Goal: Transaction & Acquisition: Purchase product/service

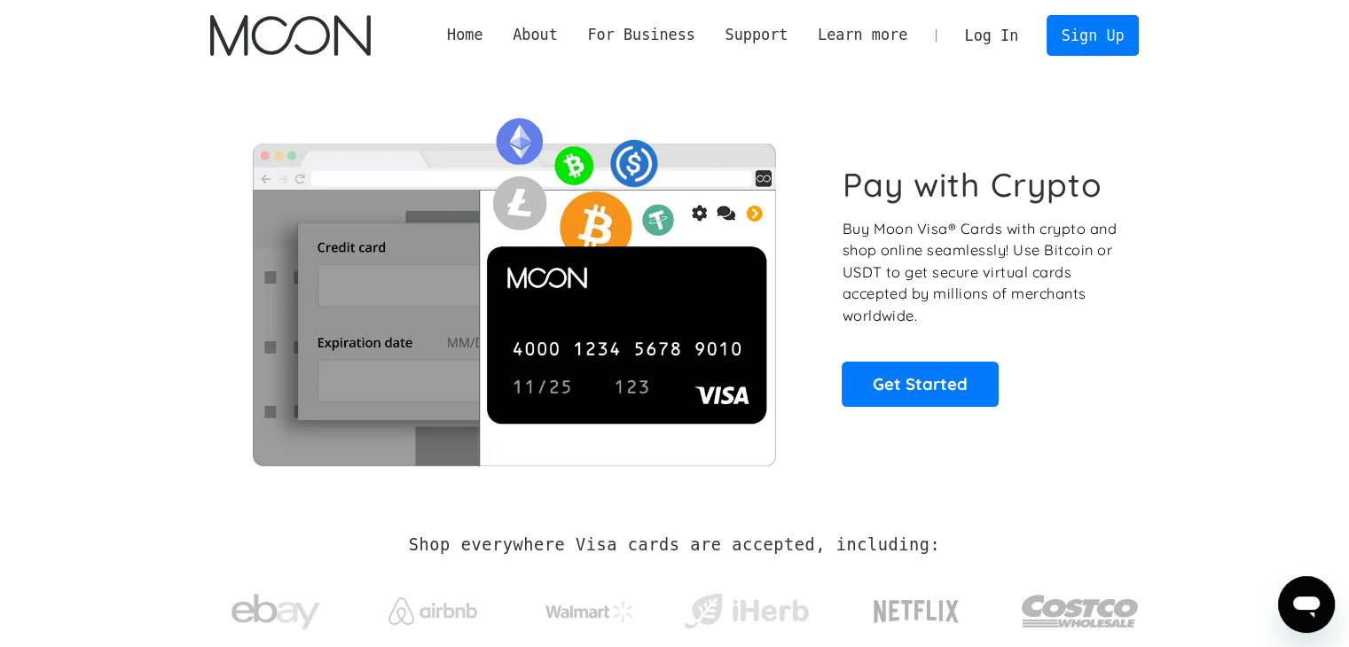
click at [1013, 33] on link "Log In" at bounding box center [991, 35] width 83 height 39
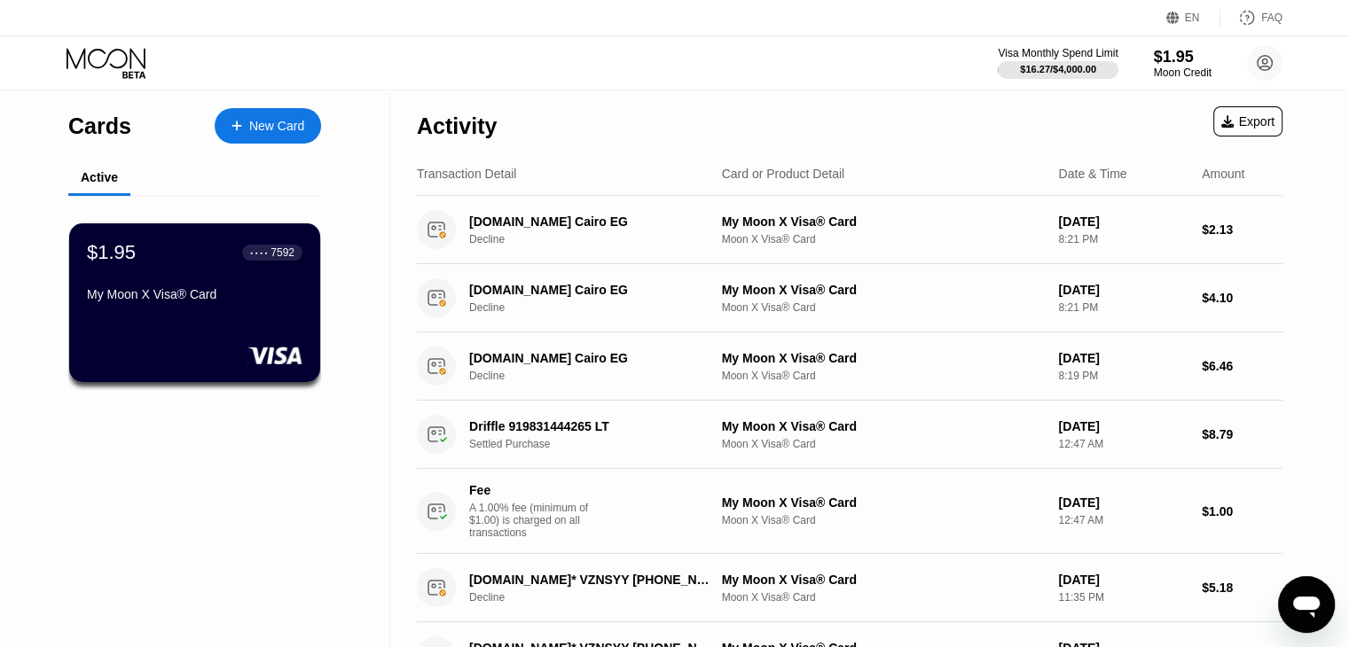
click at [291, 123] on div "New Card" at bounding box center [276, 126] width 55 height 15
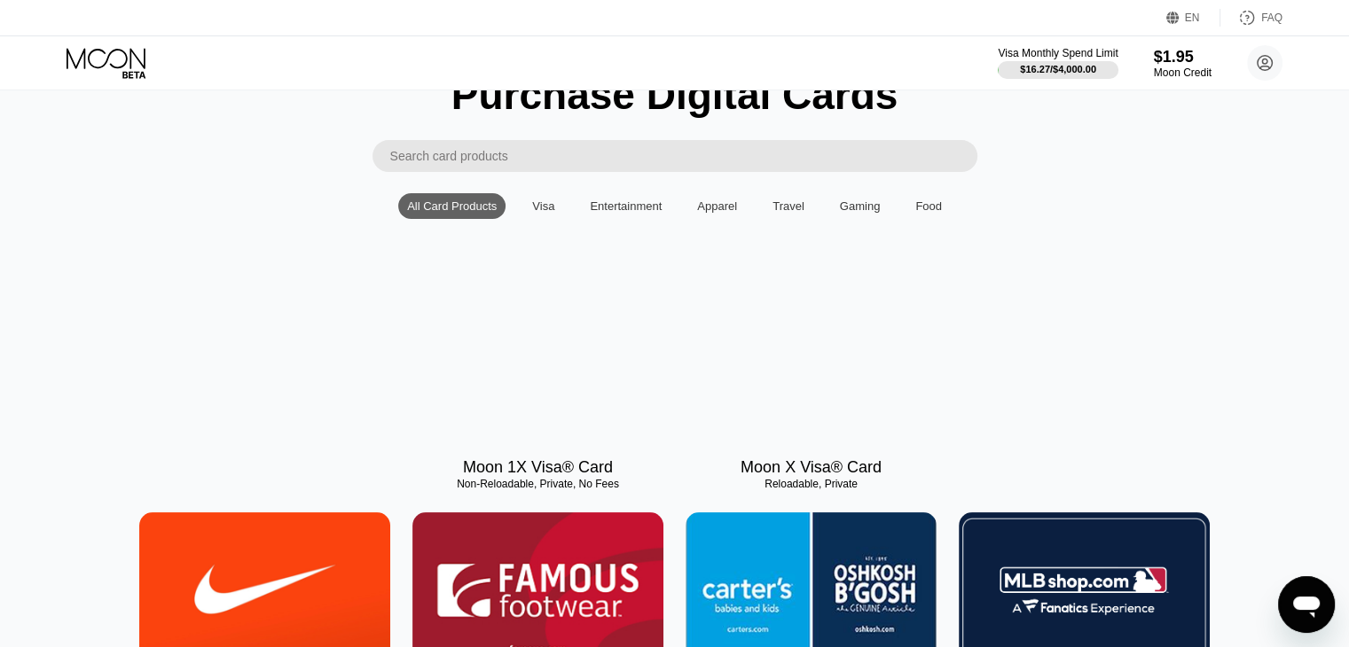
click at [147, 67] on div "Back" at bounding box center [131, 54] width 50 height 26
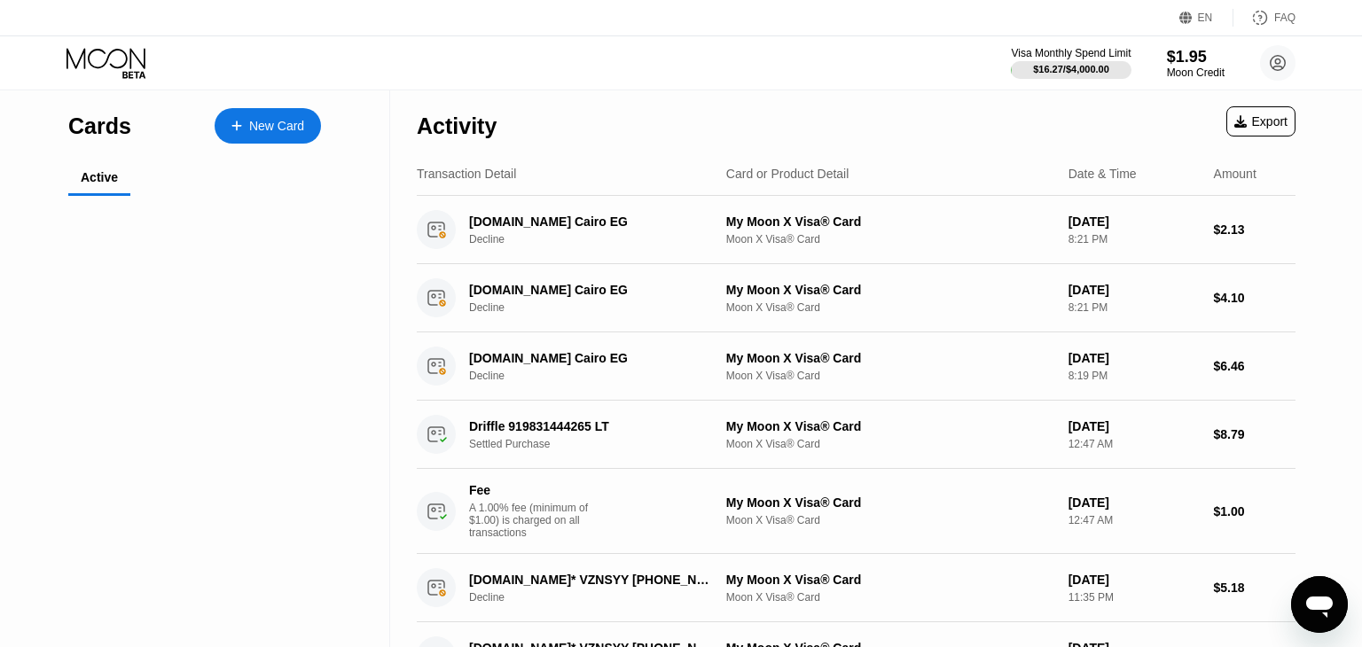
click at [101, 136] on div "Cards" at bounding box center [99, 127] width 63 height 26
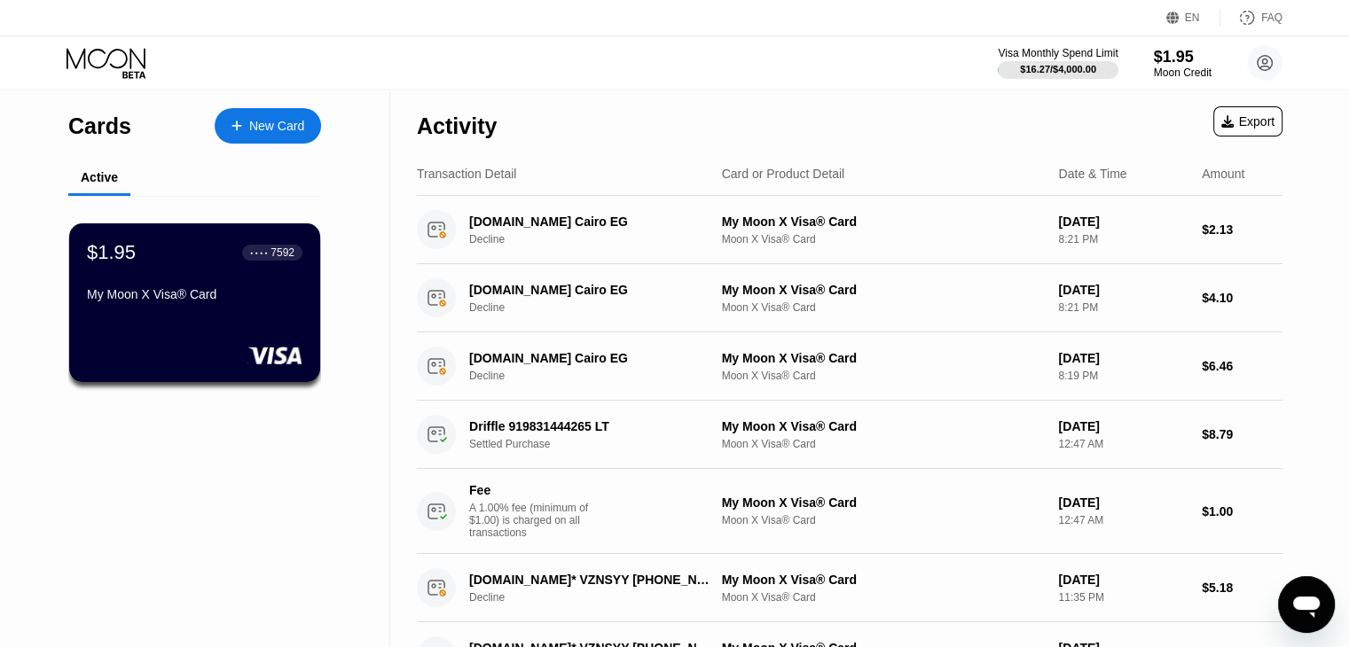
click at [248, 230] on div "$1.95 ● ● ● ● 7592 My Moon X Visa® Card" at bounding box center [195, 303] width 254 height 161
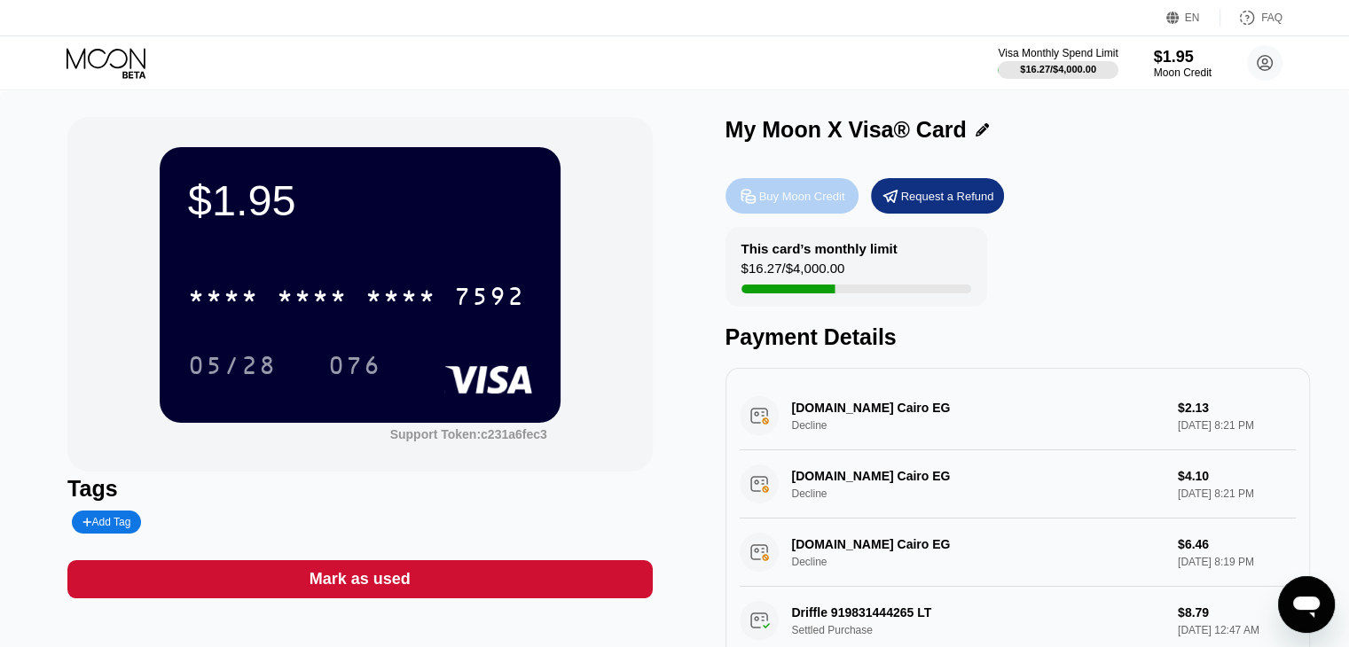
drag, startPoint x: 804, startPoint y: 210, endPoint x: 828, endPoint y: 265, distance: 60.0
click at [828, 265] on div "Buy Moon Credit Request a Refund This card’s monthly limit $16.27 / $4,000.00 P…" at bounding box center [1017, 423] width 584 height 509
click at [828, 265] on div "$16.27 / $4,000.00" at bounding box center [793, 273] width 104 height 24
click at [348, 581] on div "Mark as used" at bounding box center [359, 579] width 101 height 20
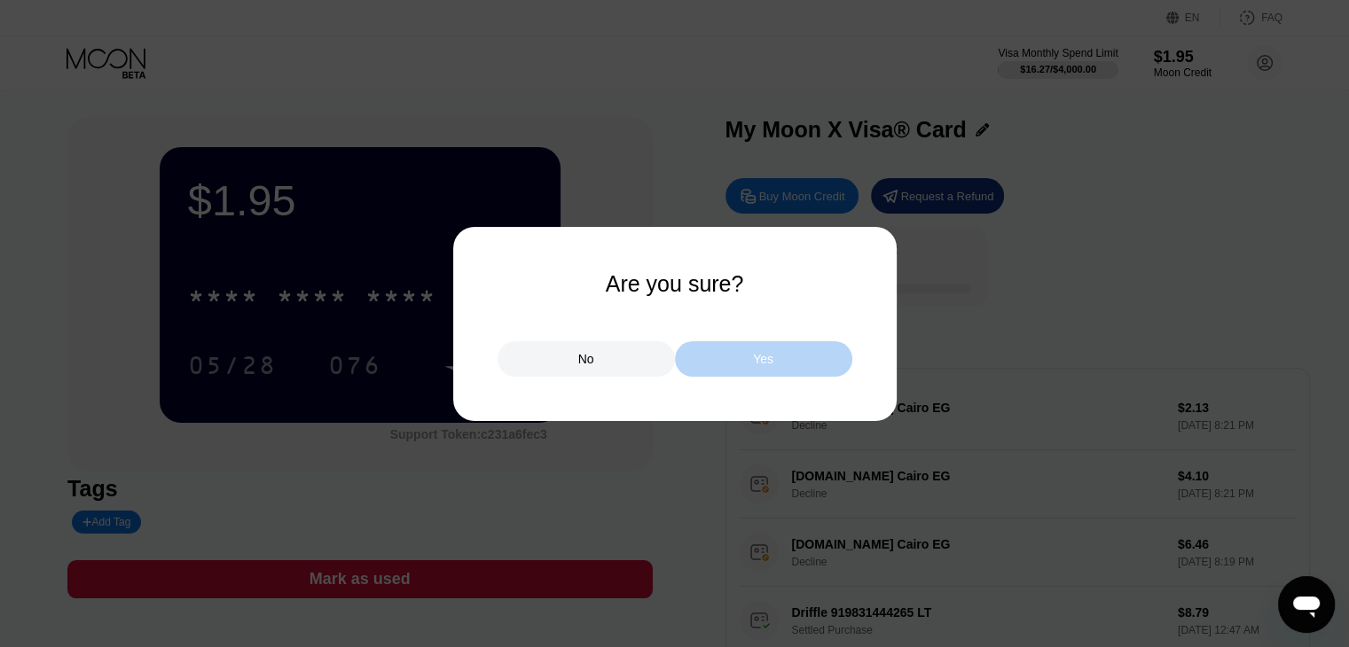
click at [771, 370] on div "Yes" at bounding box center [763, 358] width 177 height 35
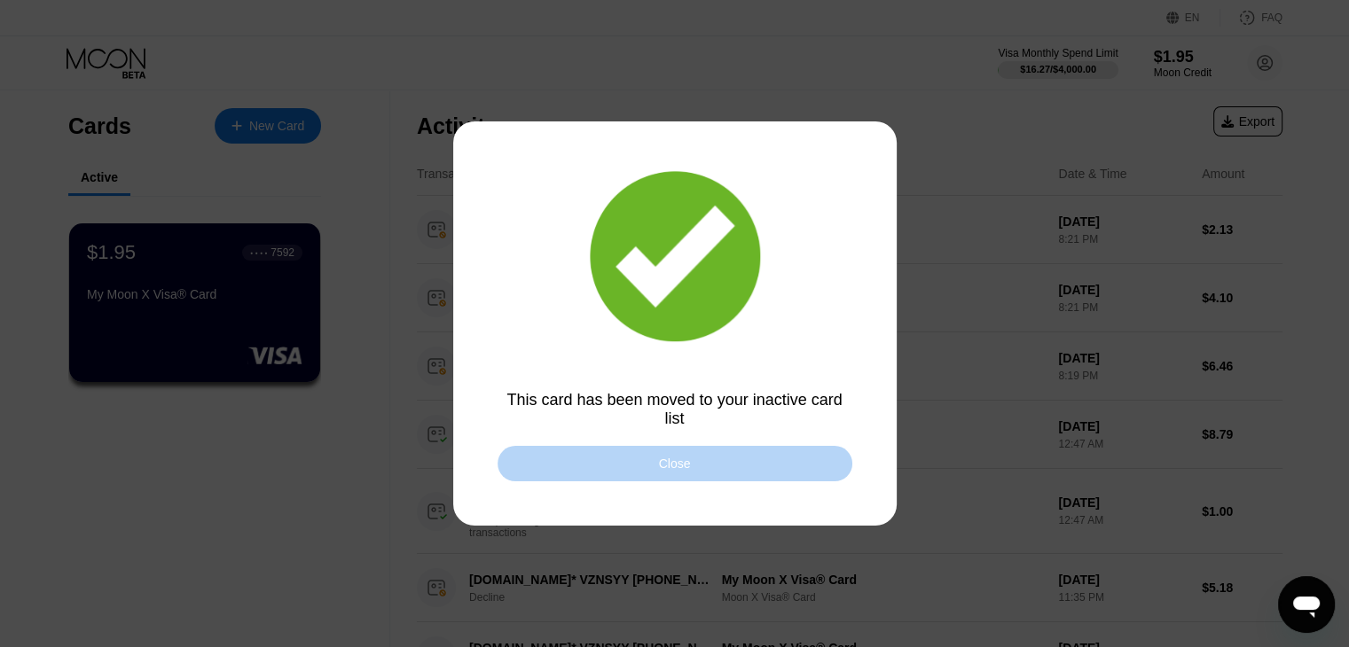
click at [628, 470] on div "Close" at bounding box center [674, 463] width 355 height 35
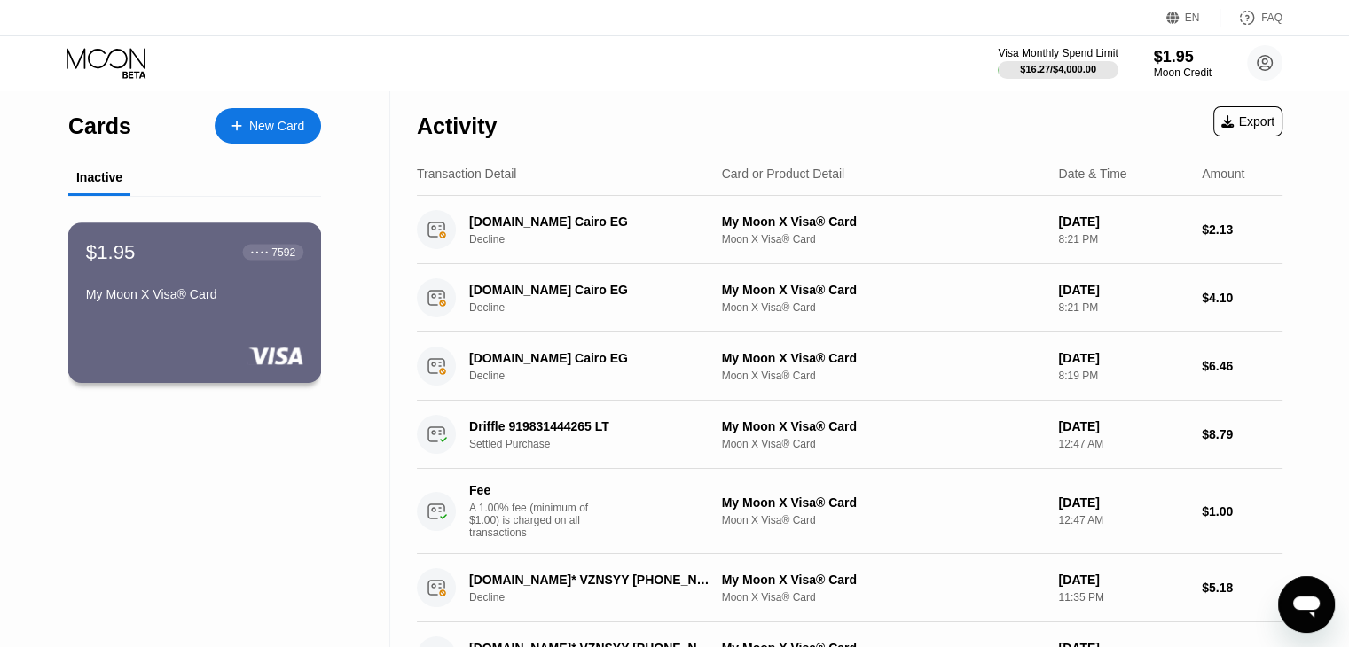
click at [221, 298] on div "My Moon X Visa® Card" at bounding box center [194, 294] width 217 height 14
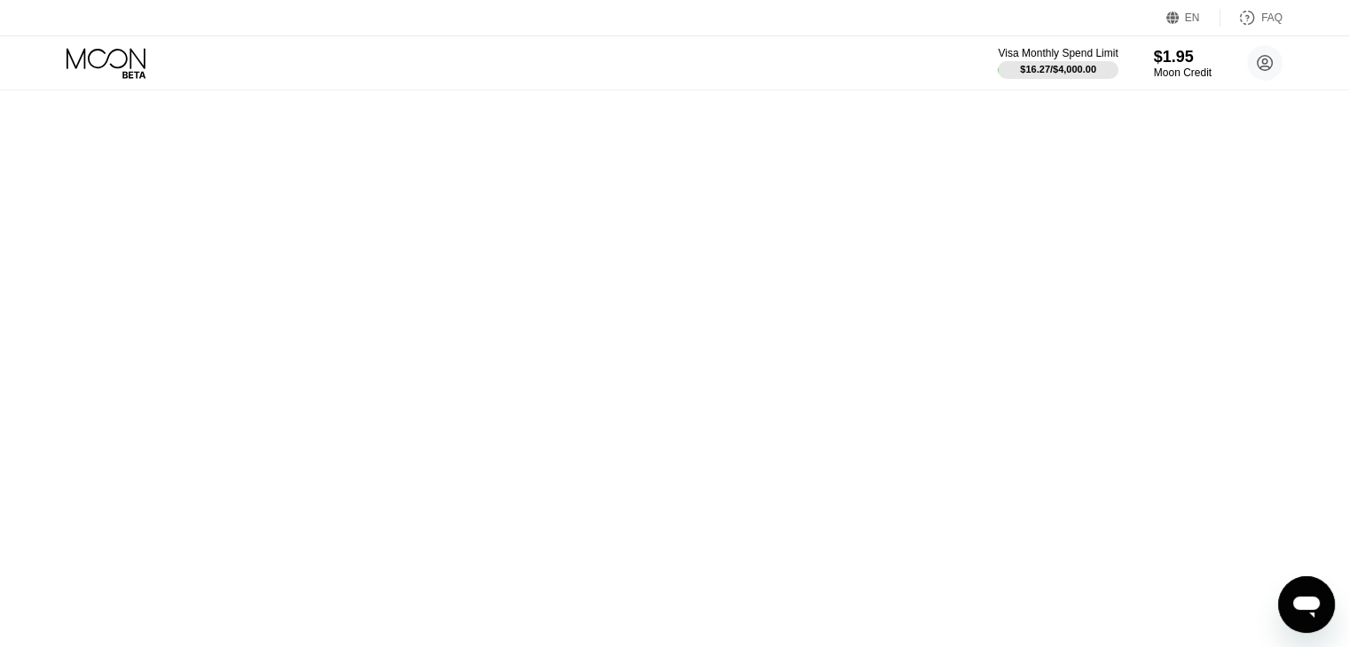
click at [294, 124] on div "Cards New Card Inactive $1.95 ● ● ● ● 7592 My Moon X Visa® Card Activity Export…" at bounding box center [674, 323] width 1349 height 647
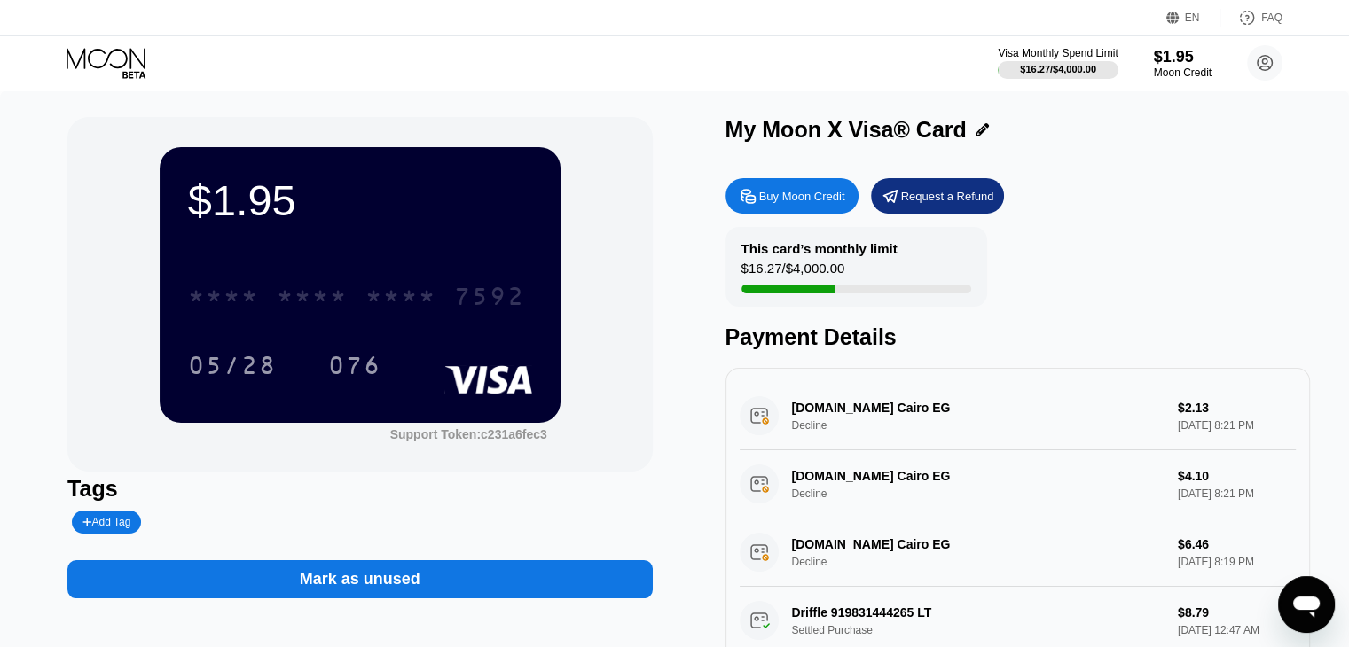
drag, startPoint x: 352, startPoint y: 308, endPoint x: 461, endPoint y: 543, distance: 259.1
click at [461, 543] on div "$1.95 * * * * * * * * * * * * 7592 05/28 076 Support Token: c231a6fec3 Tags Add…" at bounding box center [359, 397] width 584 height 561
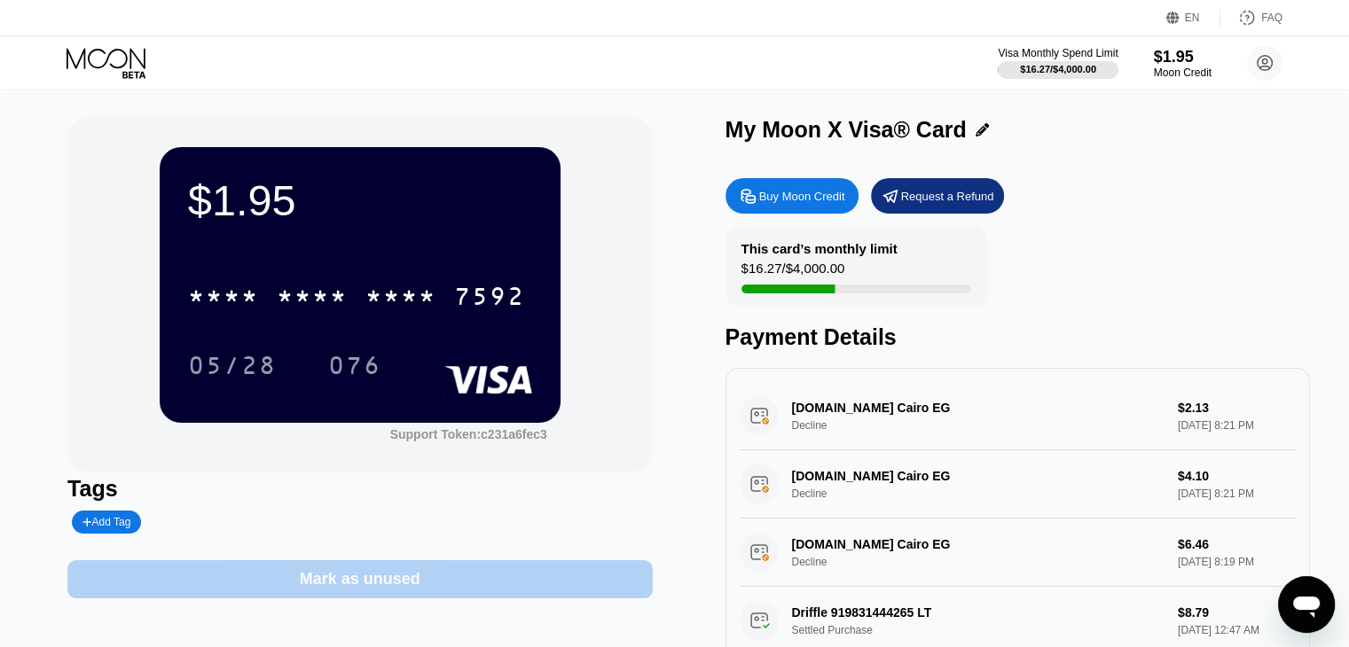
click at [450, 574] on div "Mark as unused" at bounding box center [359, 579] width 584 height 38
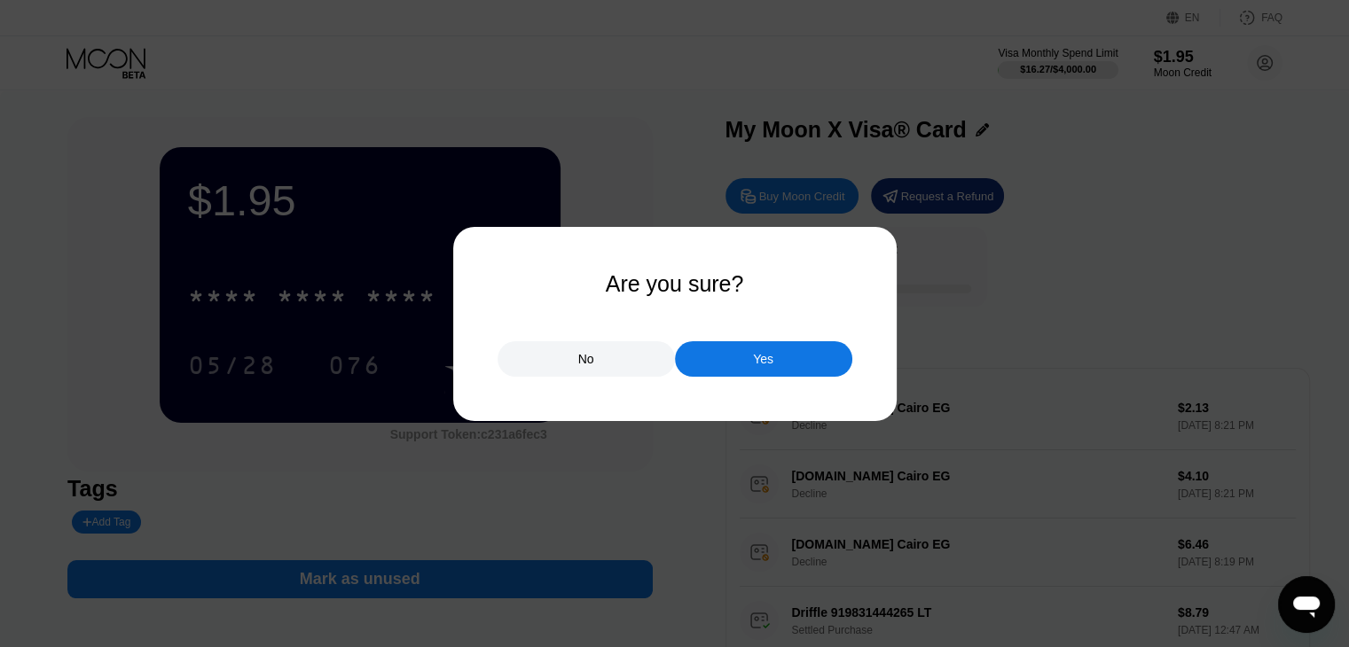
click at [744, 345] on div "Yes" at bounding box center [763, 358] width 177 height 35
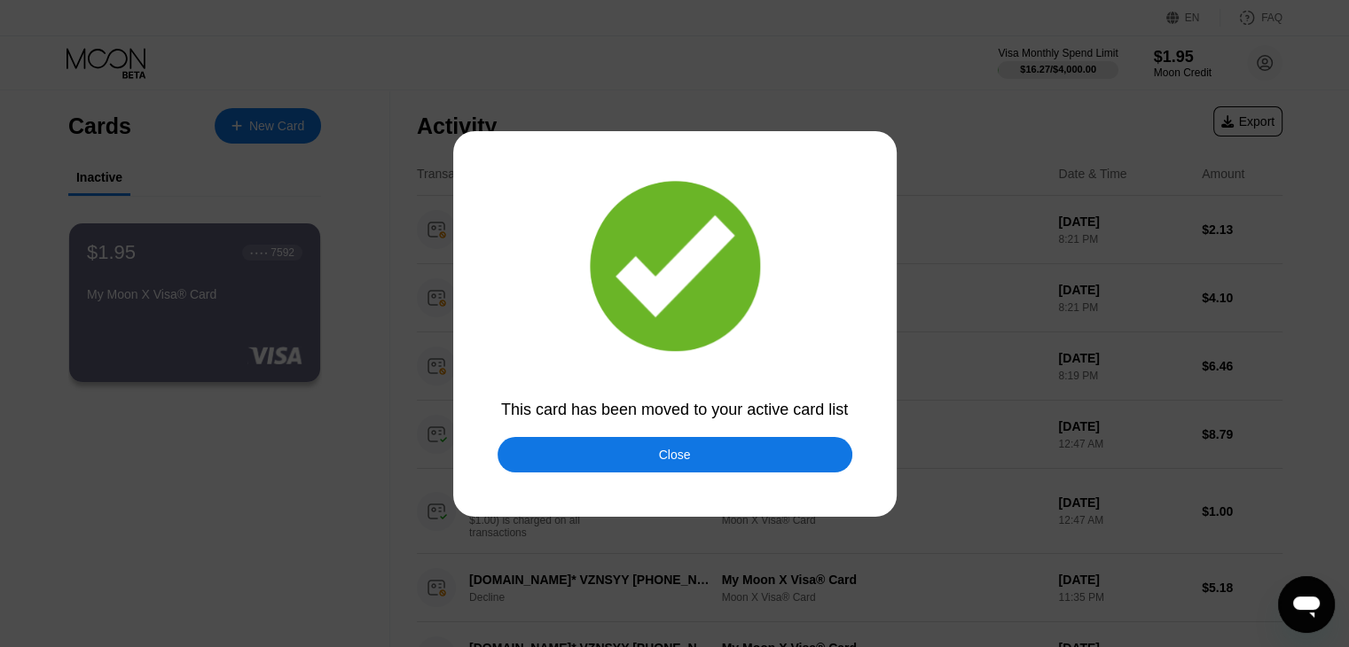
click at [660, 455] on div "Close" at bounding box center [675, 455] width 32 height 14
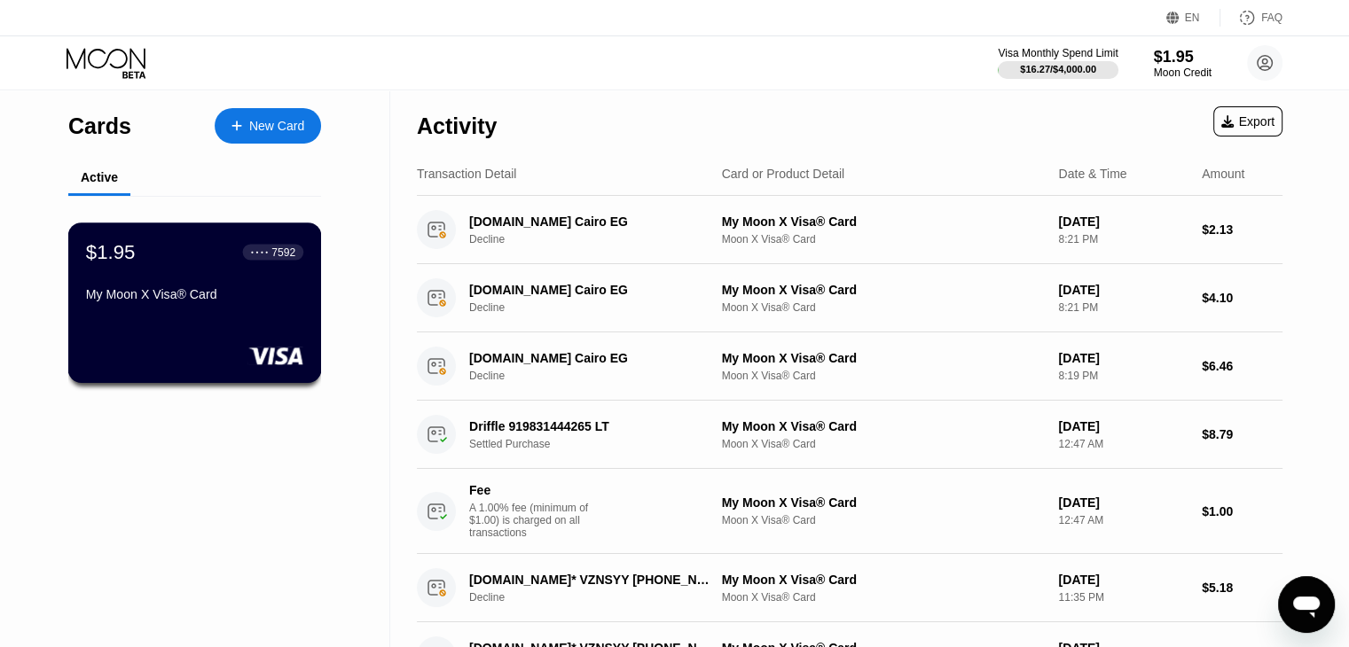
drag, startPoint x: 245, startPoint y: 235, endPoint x: 211, endPoint y: 299, distance: 72.2
click at [244, 235] on div "$1.95 ● ● ● ● 7592 My Moon X Visa® Card" at bounding box center [195, 303] width 254 height 161
click at [211, 299] on div "Cards New Card Active $1.95 ● ● ● ● 7592 My Moon X Visa® Card Activity Export T…" at bounding box center [674, 323] width 1349 height 647
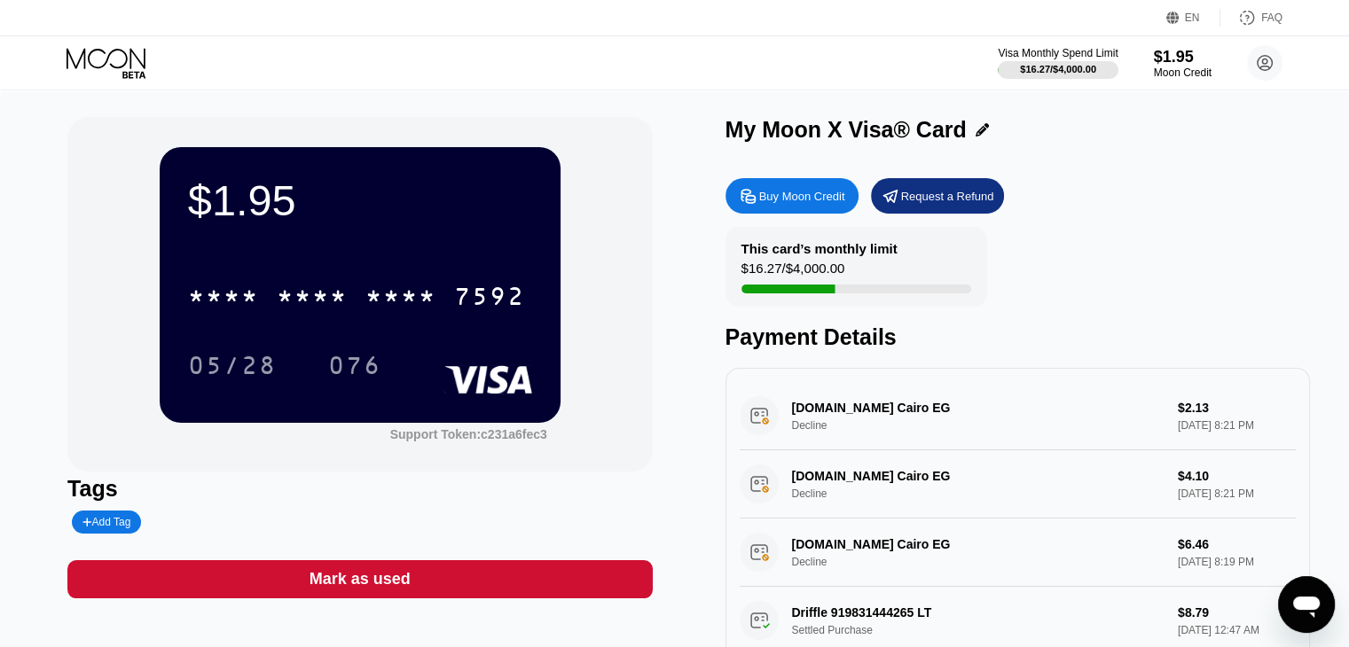
click at [784, 196] on div "Buy Moon Credit" at bounding box center [802, 196] width 86 height 15
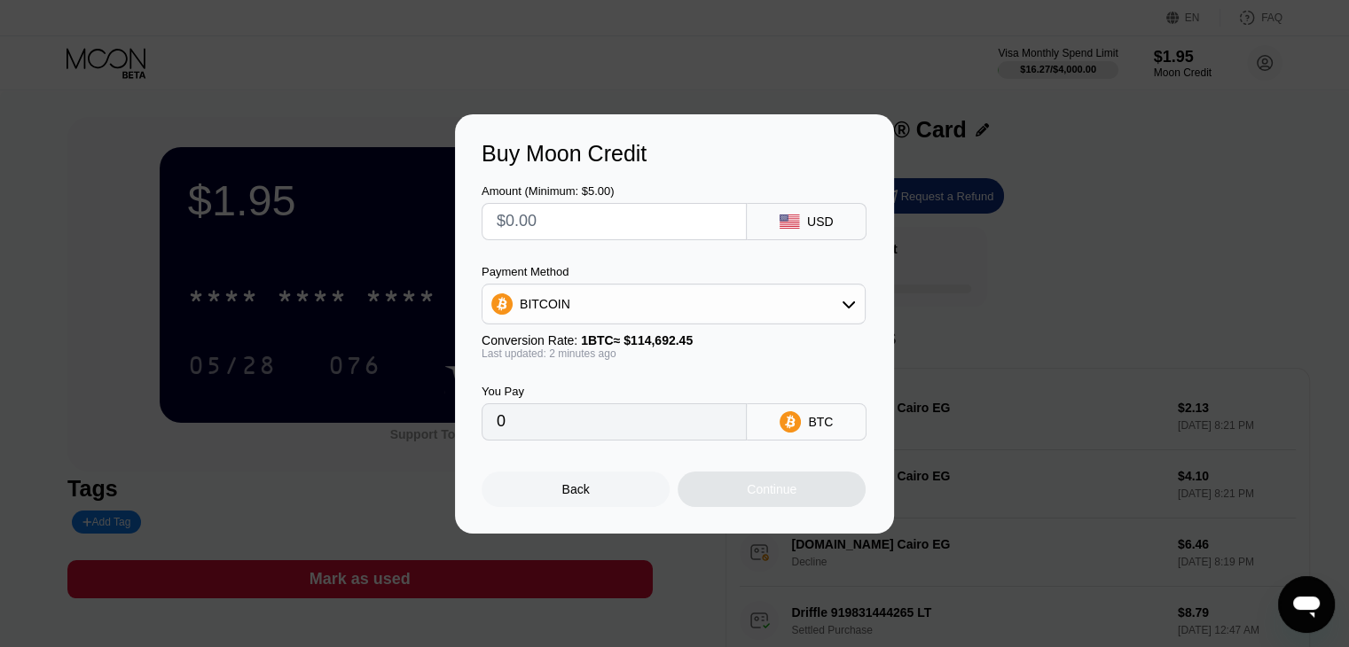
click at [638, 210] on input "text" at bounding box center [614, 221] width 235 height 35
type input "$4"
type input "0.00003488"
type input "$40"
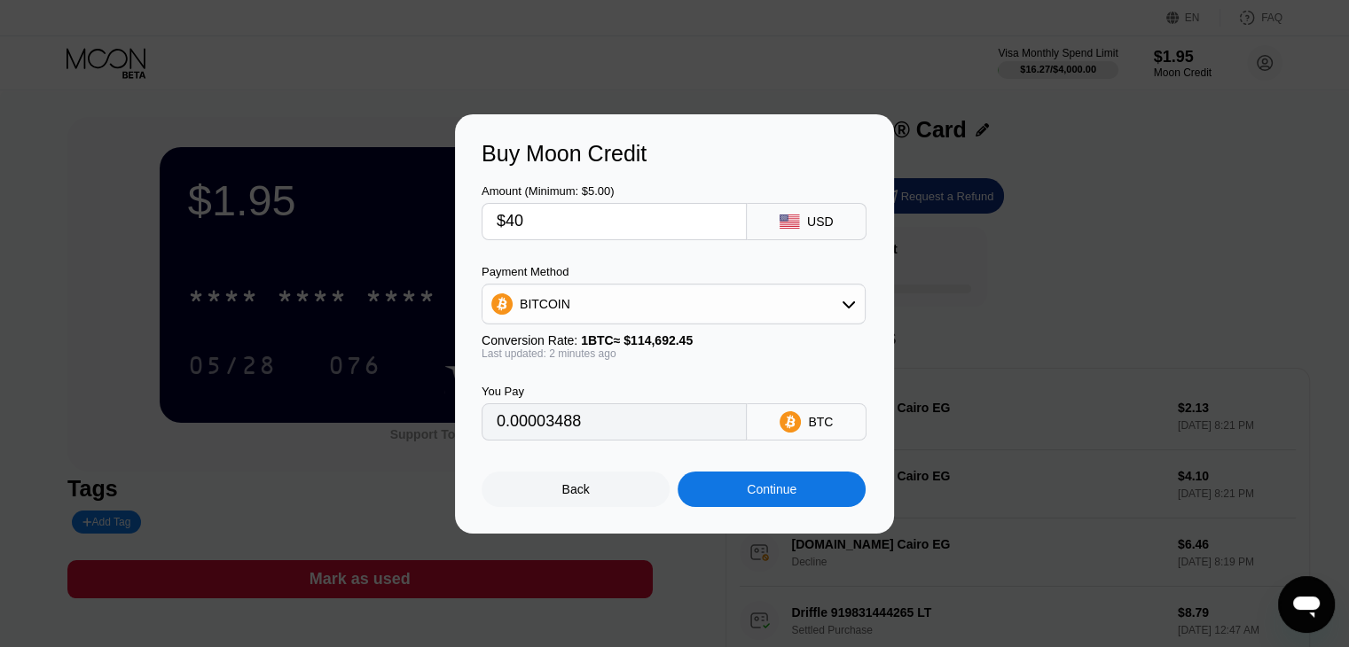
type input "0.00034876"
type input "$40"
click at [741, 491] on div "Continue" at bounding box center [772, 489] width 188 height 35
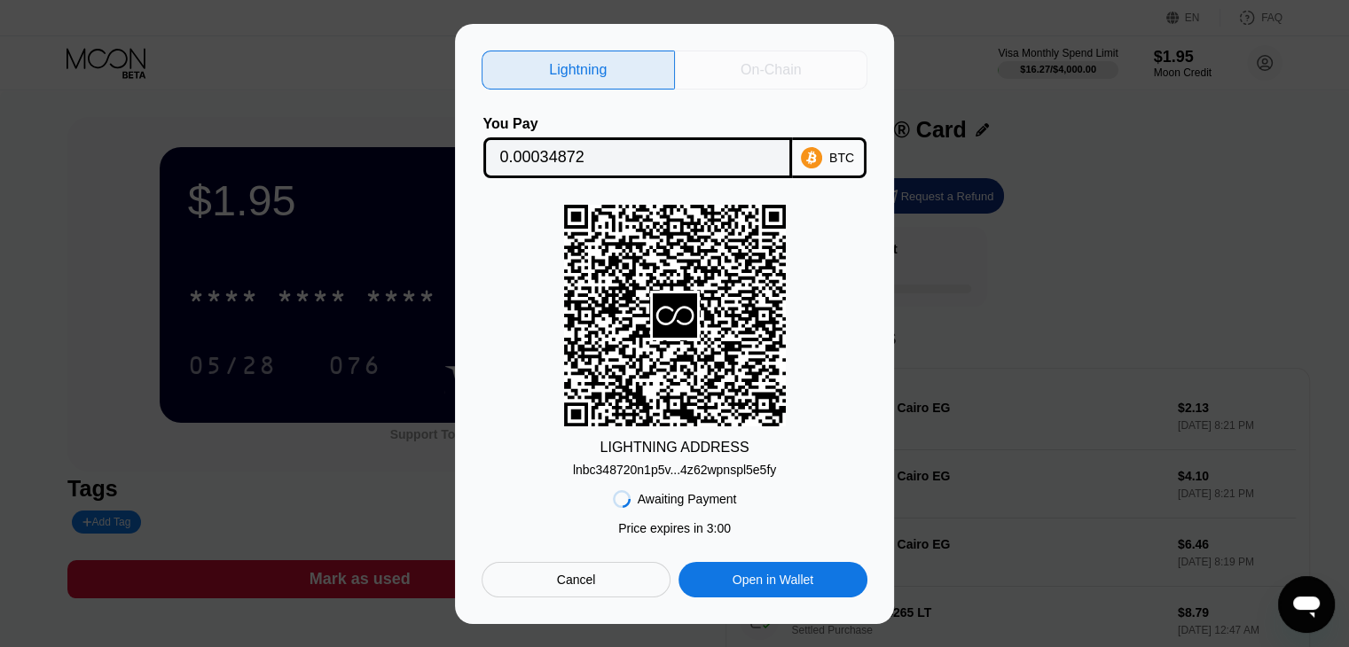
click at [748, 79] on div "On-Chain" at bounding box center [771, 70] width 193 height 39
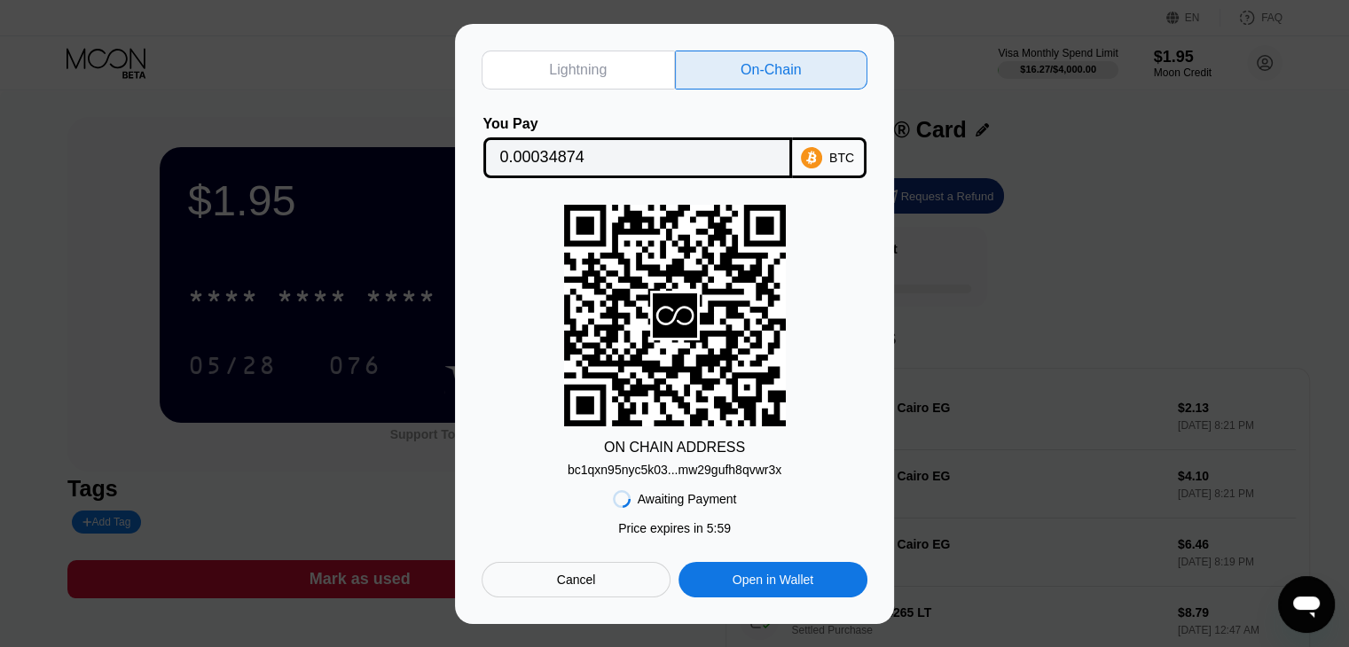
click at [661, 142] on input "0.00034874" at bounding box center [637, 157] width 275 height 35
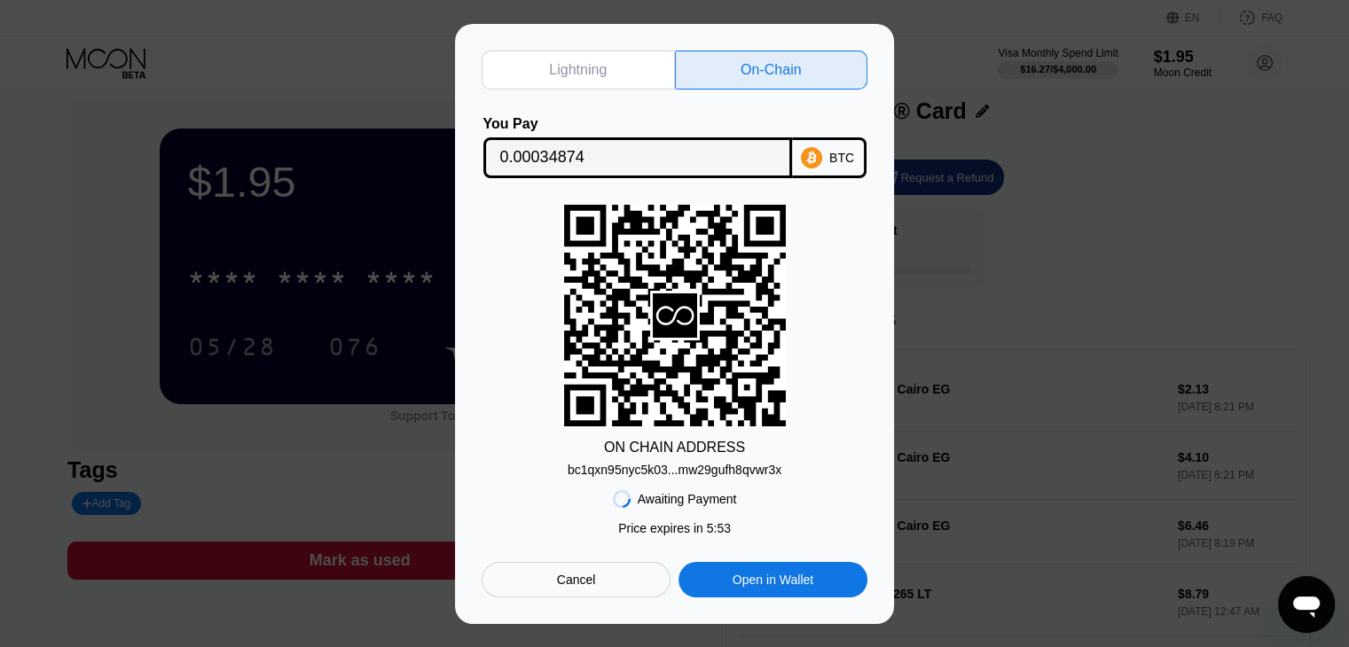
click at [689, 471] on div "bc1qxn95nyc5k03...mw29gufh8qvwr3x" at bounding box center [675, 470] width 214 height 14
drag, startPoint x: 27, startPoint y: 291, endPoint x: 47, endPoint y: 134, distance: 158.3
click at [25, 278] on div "Lightning On-Chain You Pay 0.00034874 BTC ON CHAIN ADDRESS bc1qxn95nyc5k03...mw…" at bounding box center [674, 324] width 1349 height 600
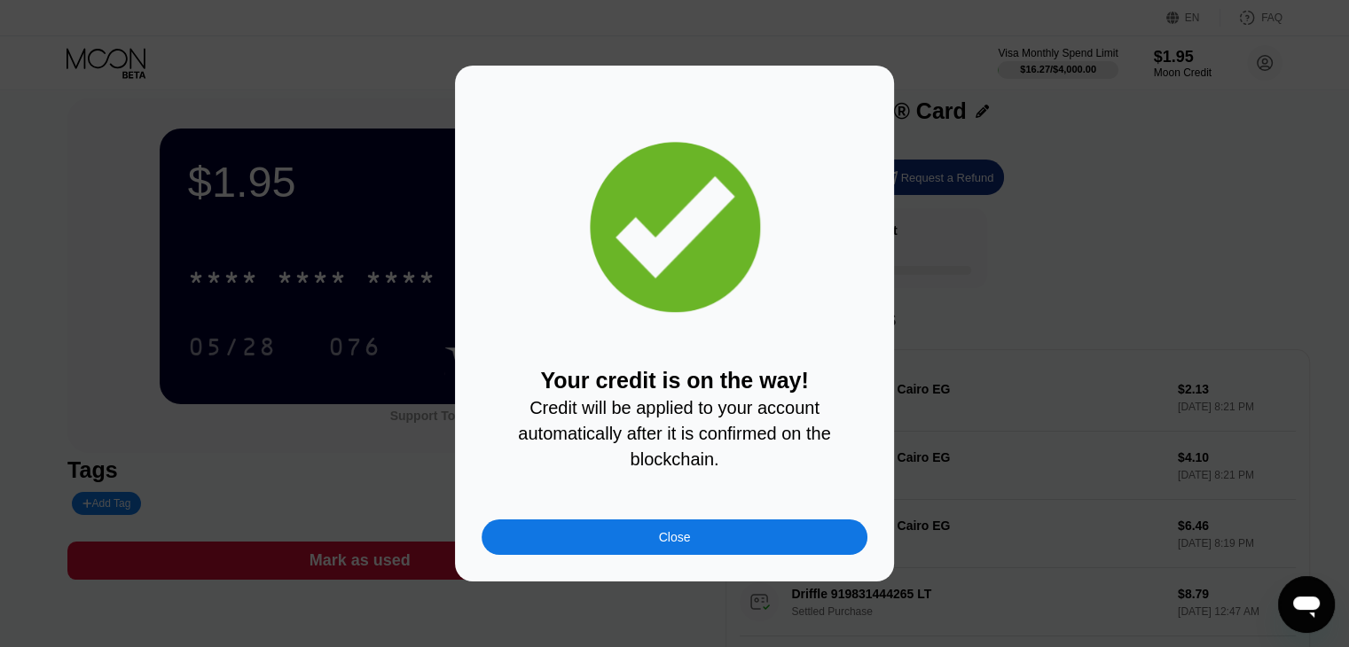
click at [583, 548] on div "Close" at bounding box center [675, 537] width 386 height 35
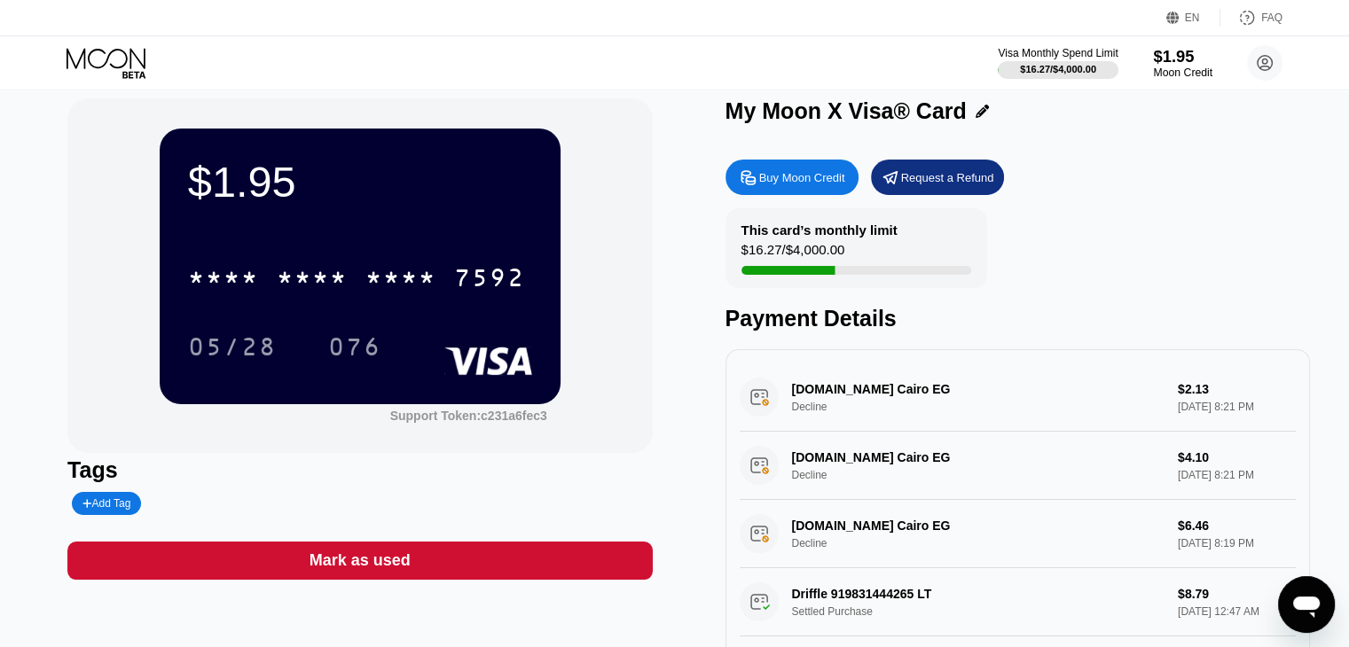
drag, startPoint x: 1171, startPoint y: 59, endPoint x: 1043, endPoint y: 33, distance: 130.4
click at [1170, 59] on div "$1.95" at bounding box center [1182, 56] width 59 height 19
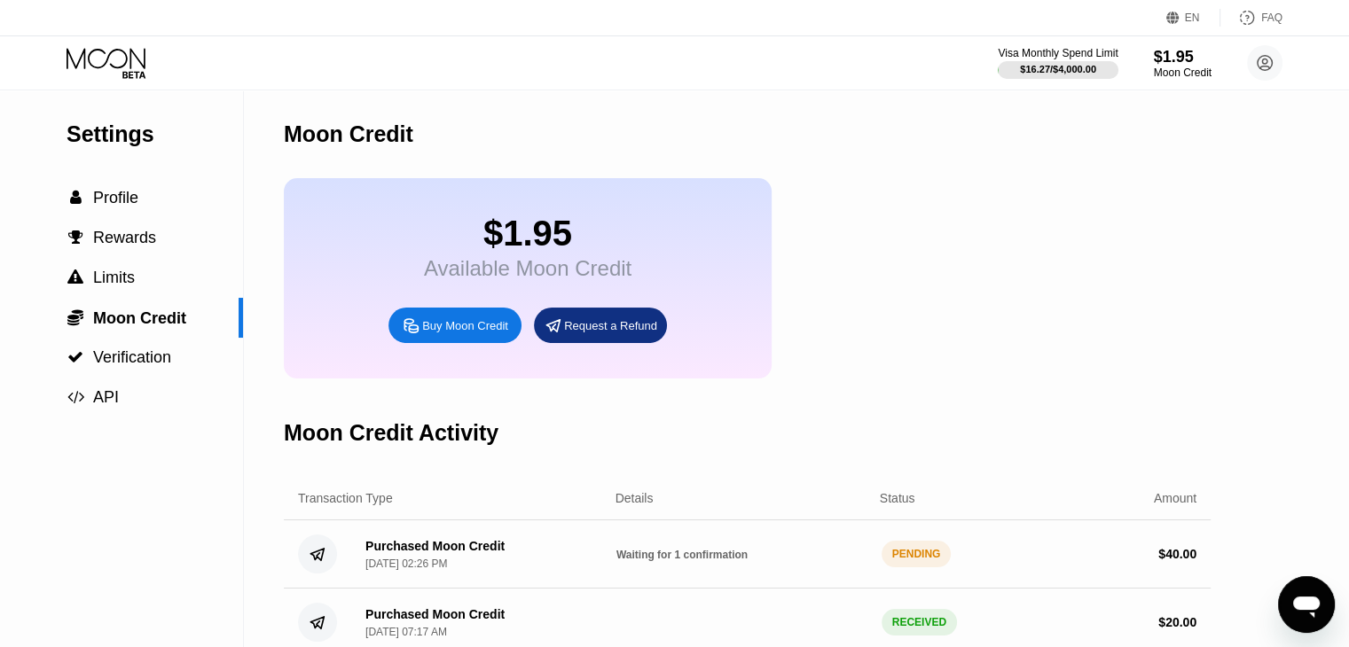
click at [125, 69] on icon at bounding box center [108, 63] width 82 height 31
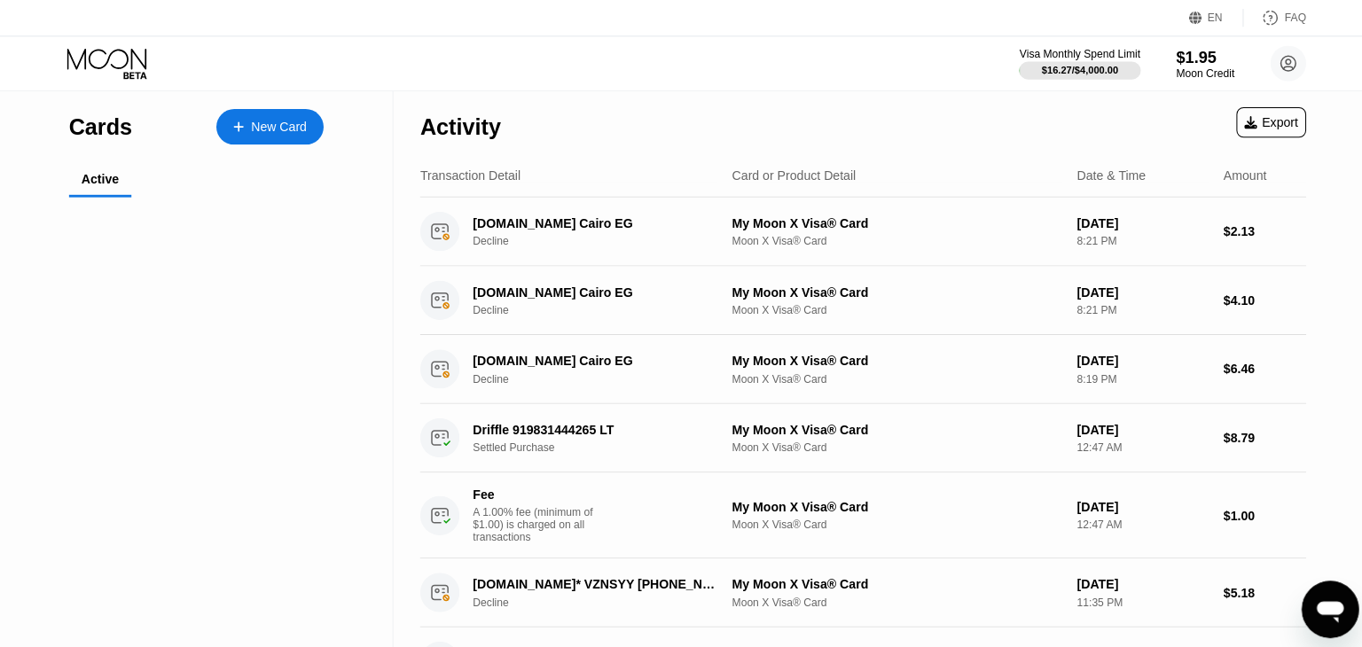
click at [125, 69] on icon at bounding box center [108, 63] width 82 height 31
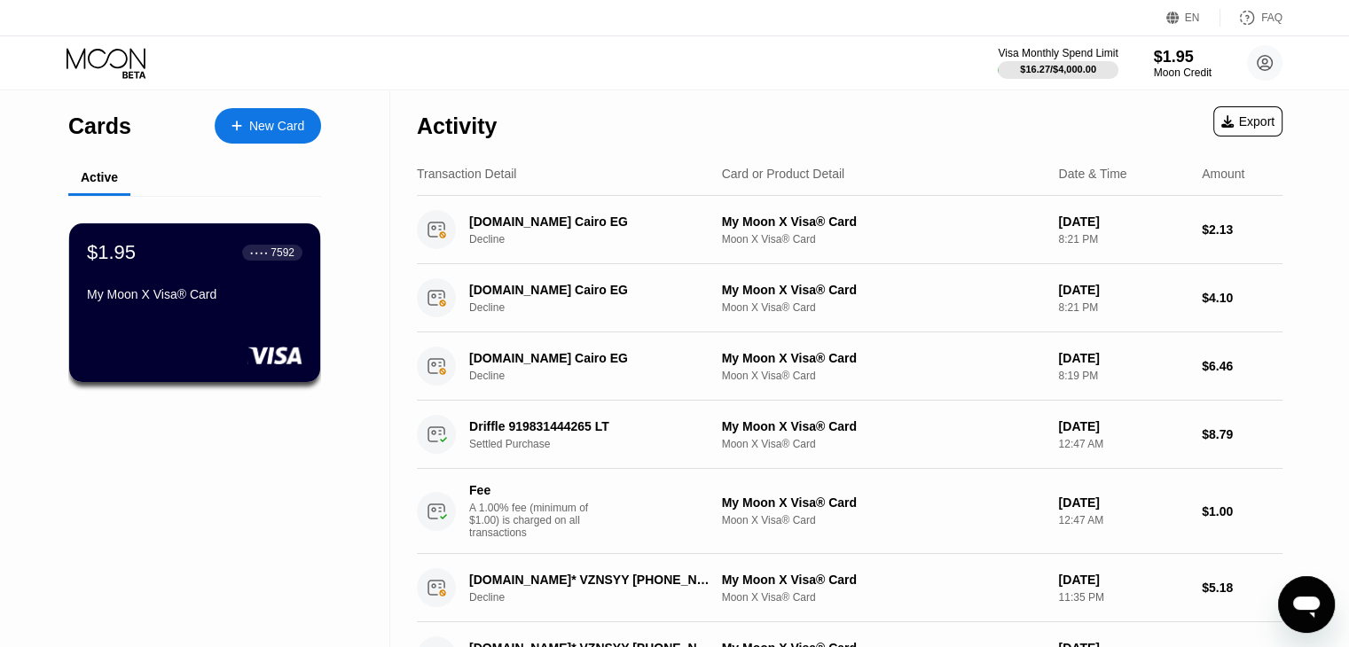
click at [125, 69] on icon at bounding box center [108, 63] width 82 height 31
click at [582, 235] on div "Decline" at bounding box center [600, 239] width 262 height 12
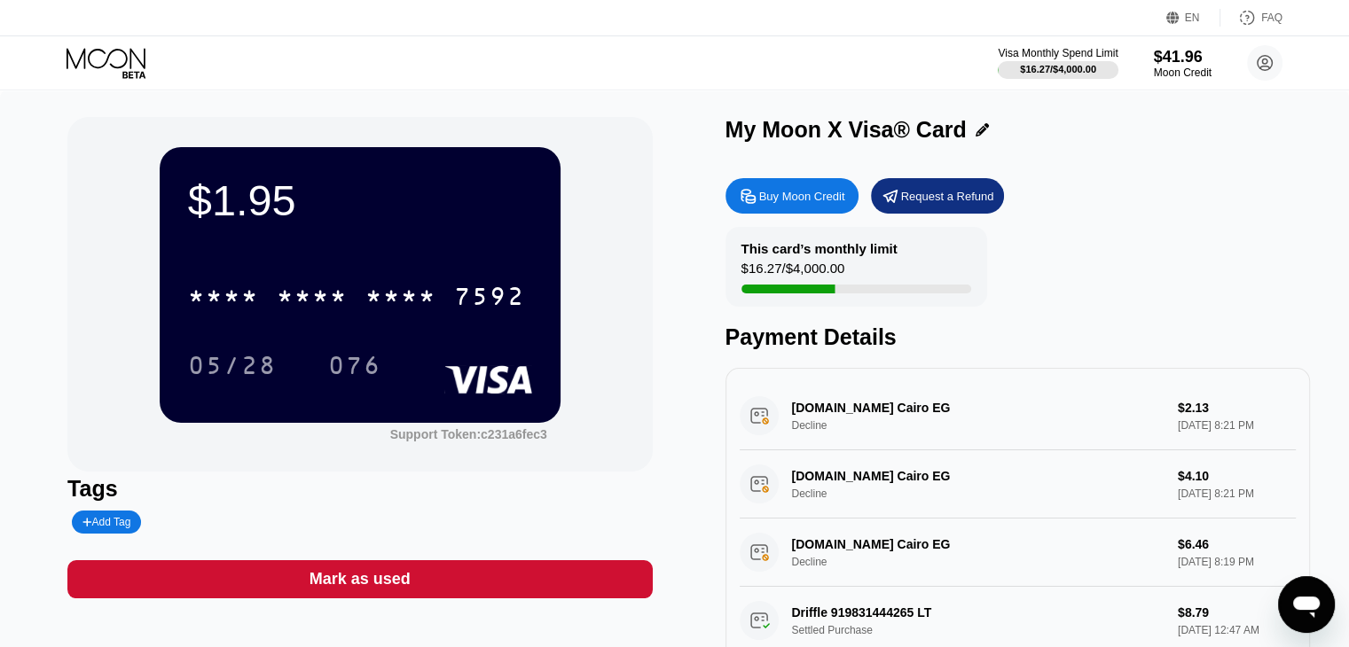
click at [110, 54] on icon at bounding box center [108, 63] width 82 height 31
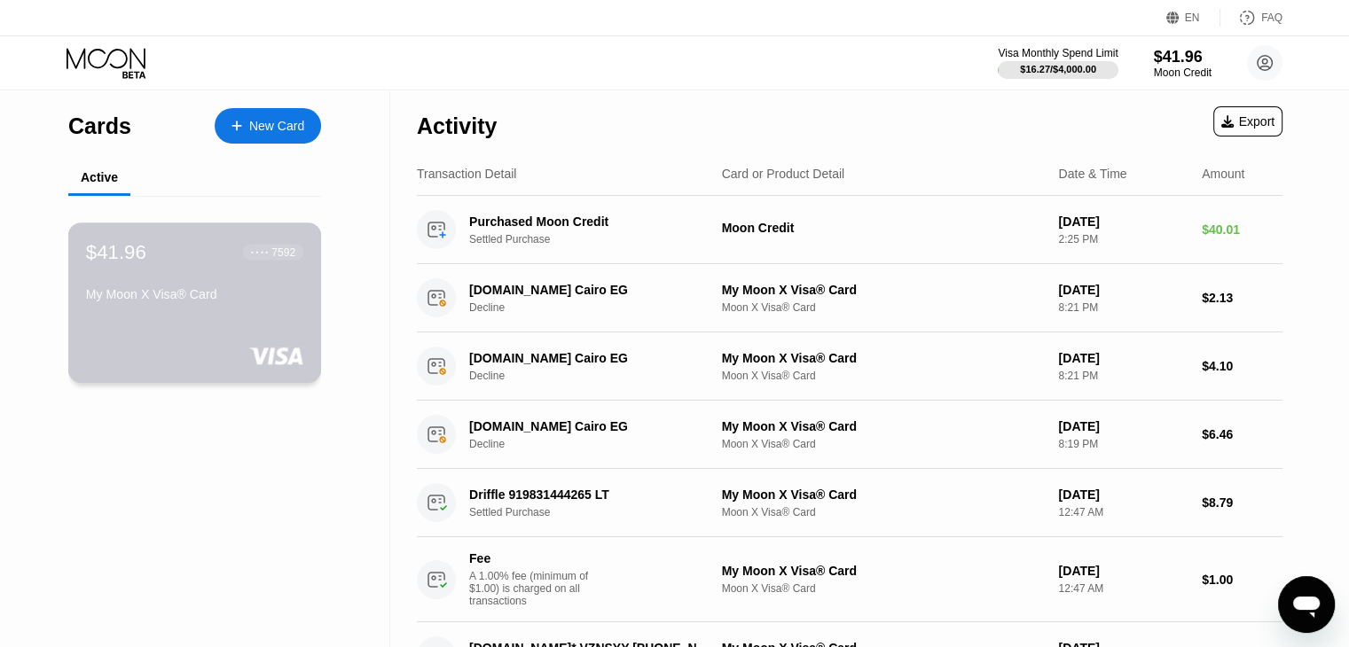
click at [272, 334] on div "$41.96 ● ● ● ● 7592 My Moon X Visa® Card" at bounding box center [195, 303] width 254 height 161
